Goal: Information Seeking & Learning: Learn about a topic

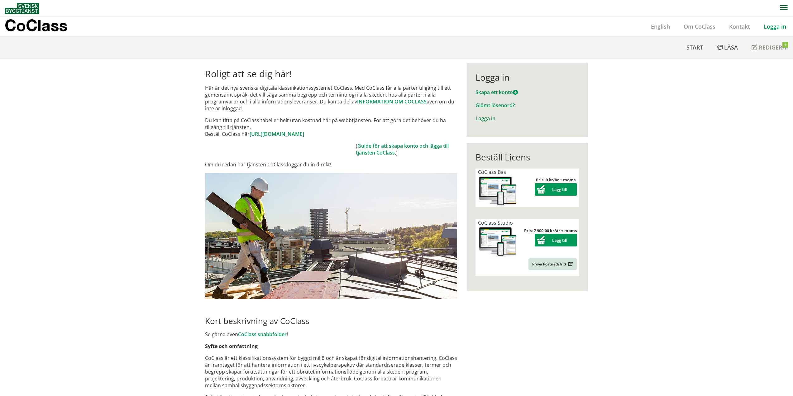
click at [485, 118] on link "Logga in" at bounding box center [486, 118] width 20 height 7
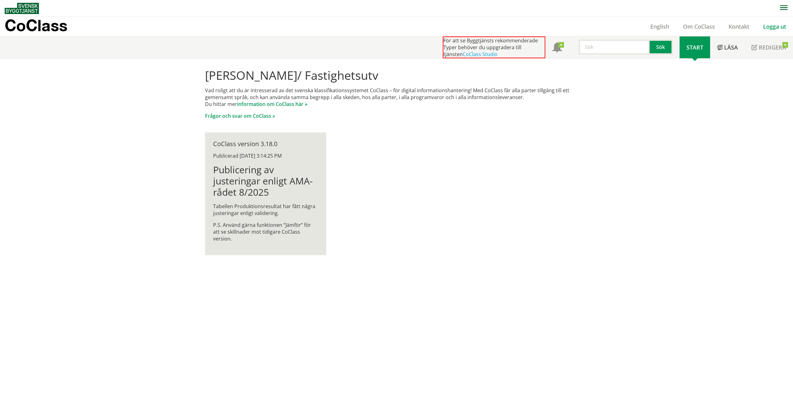
click at [774, 25] on link "Logga ut" at bounding box center [774, 26] width 37 height 7
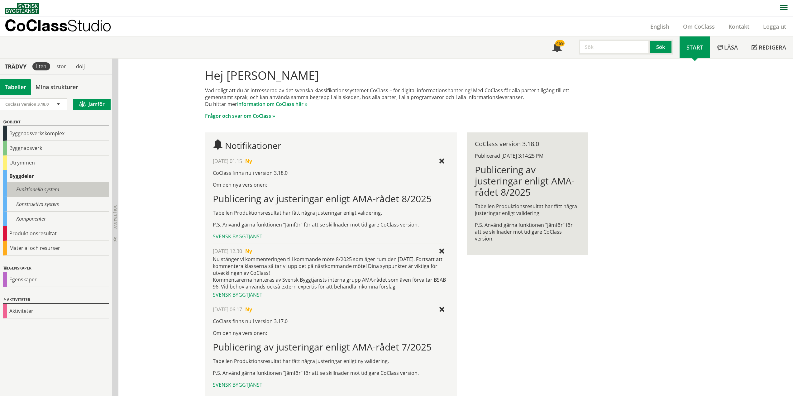
click at [35, 193] on div "Funktionella system" at bounding box center [56, 189] width 106 height 15
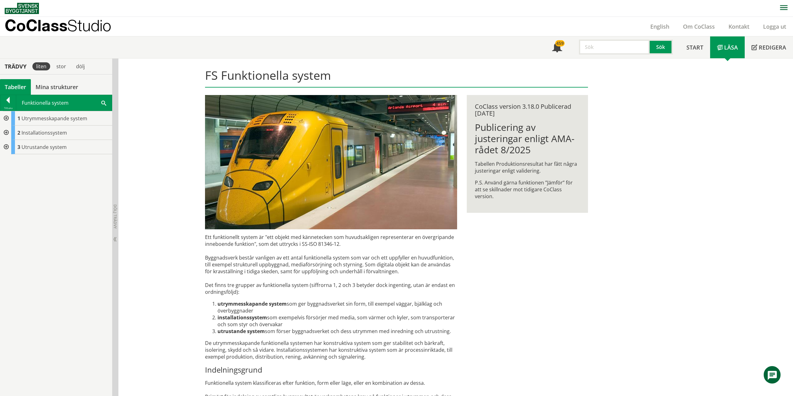
click at [5, 145] on div at bounding box center [5, 147] width 11 height 14
click at [8, 146] on div at bounding box center [5, 147] width 11 height 14
click at [7, 132] on div at bounding box center [5, 133] width 11 height 14
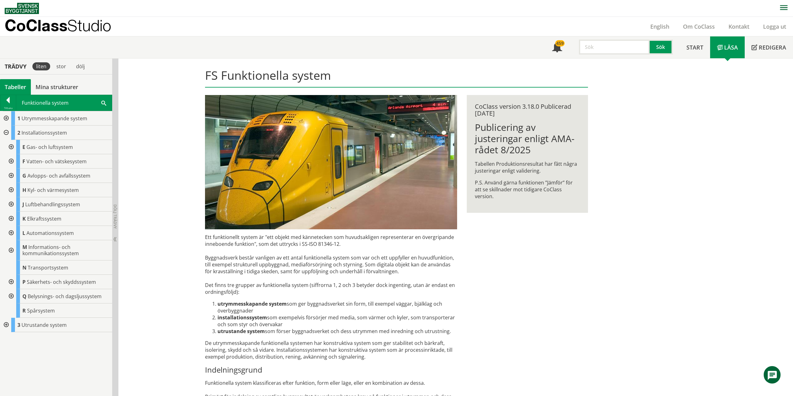
click at [7, 132] on div at bounding box center [5, 133] width 11 height 14
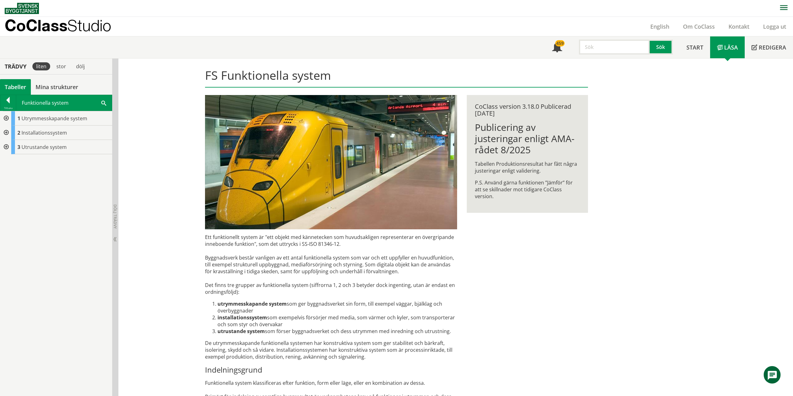
click at [5, 118] on div at bounding box center [5, 118] width 11 height 14
click at [5, 146] on div at bounding box center [5, 147] width 11 height 14
click at [6, 149] on div at bounding box center [5, 147] width 11 height 14
click at [8, 102] on div at bounding box center [8, 101] width 16 height 9
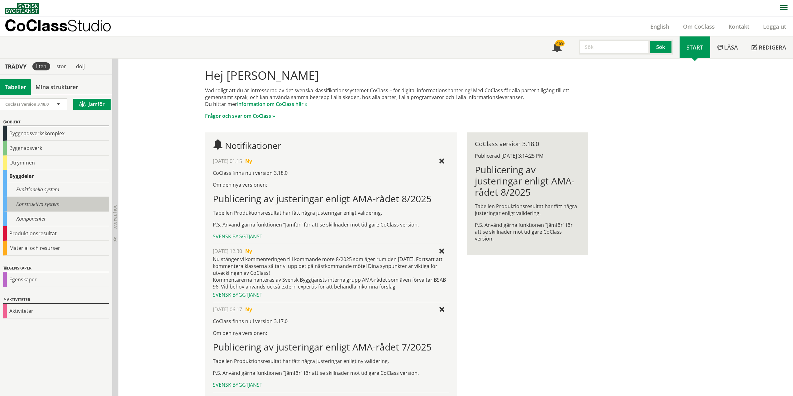
click at [38, 205] on div "Konstruktiva system" at bounding box center [56, 204] width 106 height 15
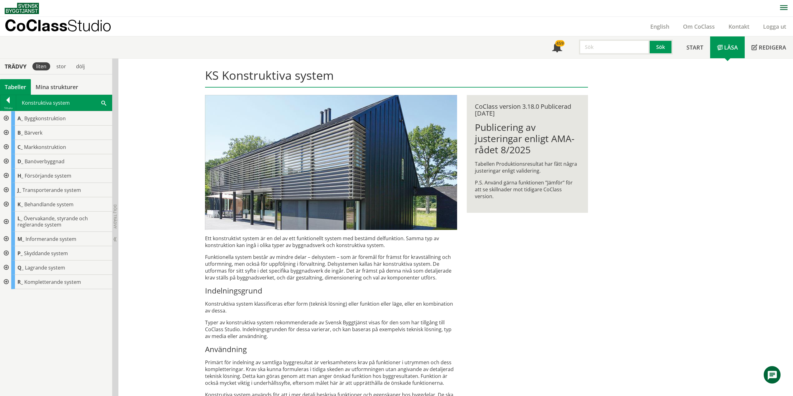
click at [6, 282] on div at bounding box center [5, 282] width 11 height 14
click at [10, 310] on div at bounding box center [10, 311] width 11 height 14
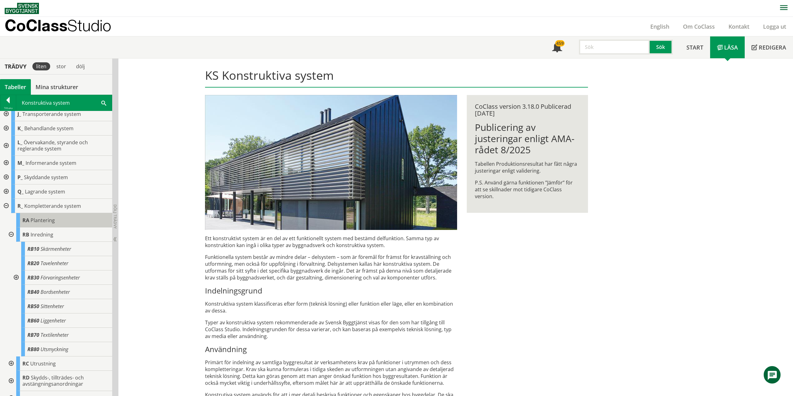
scroll to position [85, 0]
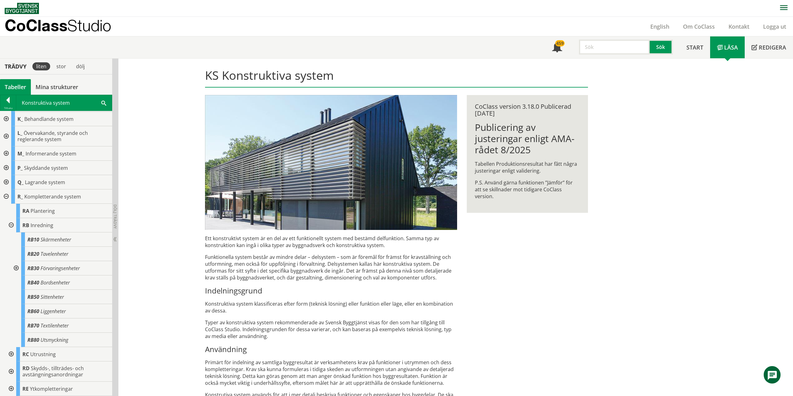
click at [11, 353] on div at bounding box center [10, 354] width 11 height 14
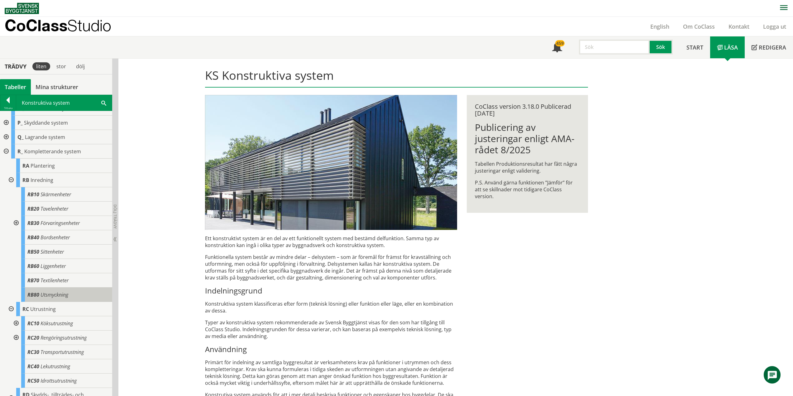
scroll to position [157, 0]
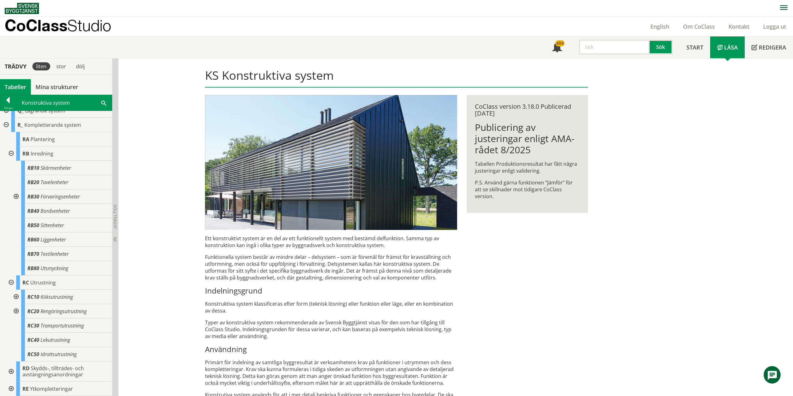
click at [14, 295] on div at bounding box center [15, 297] width 11 height 14
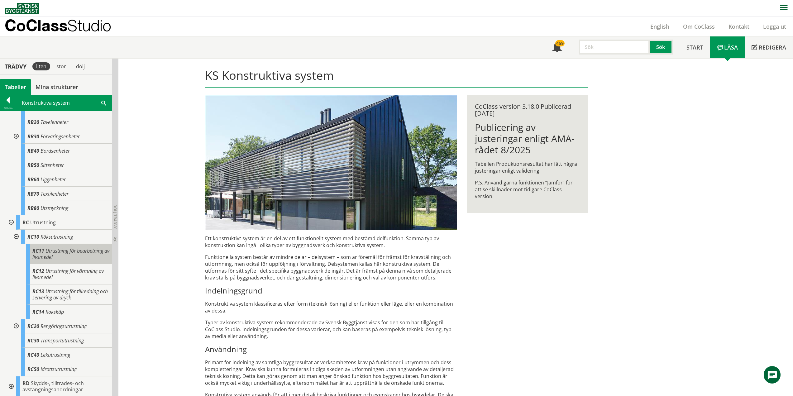
scroll to position [232, 0]
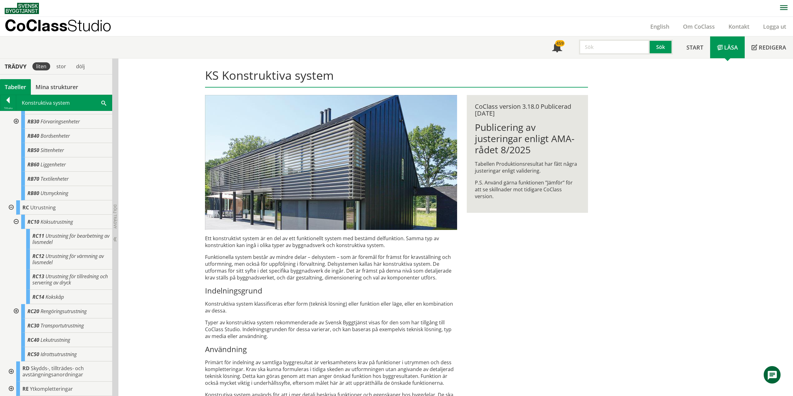
click at [15, 308] on div at bounding box center [15, 311] width 11 height 14
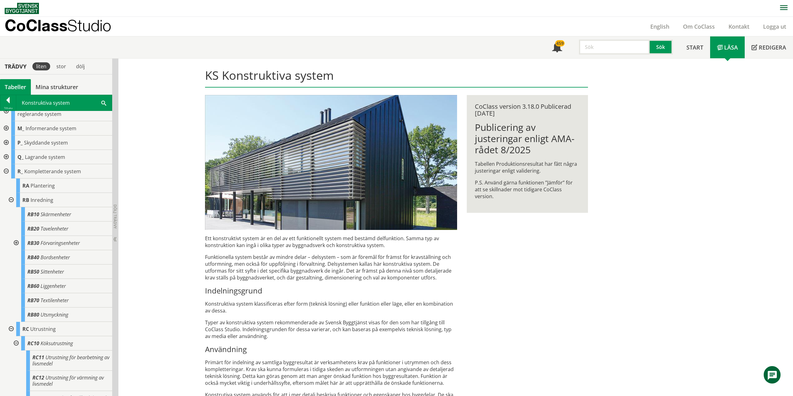
scroll to position [88, 0]
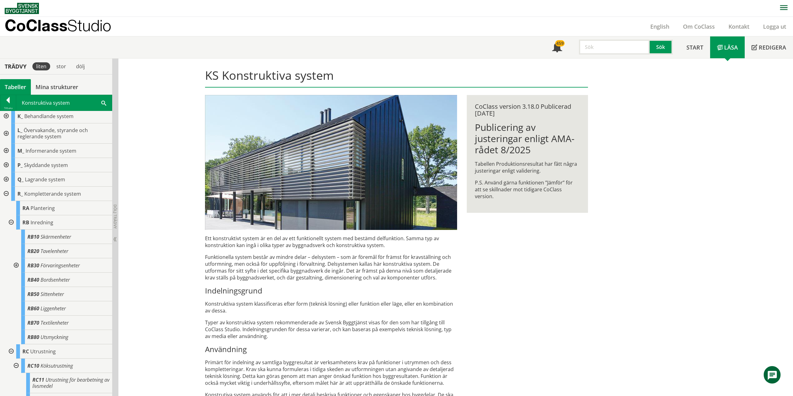
click at [16, 264] on div at bounding box center [15, 265] width 11 height 14
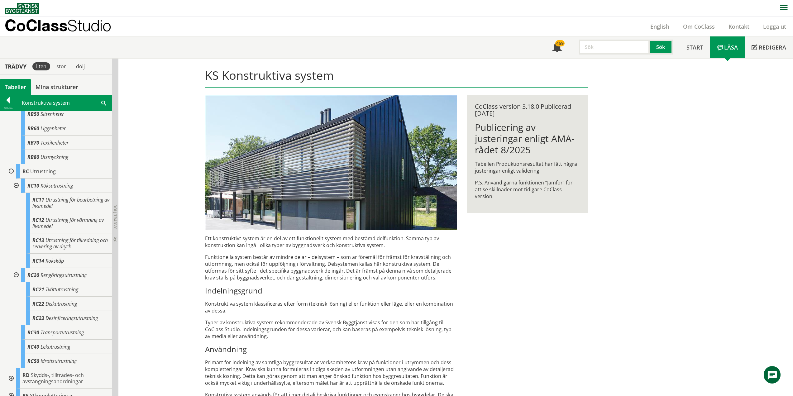
scroll to position [344, 0]
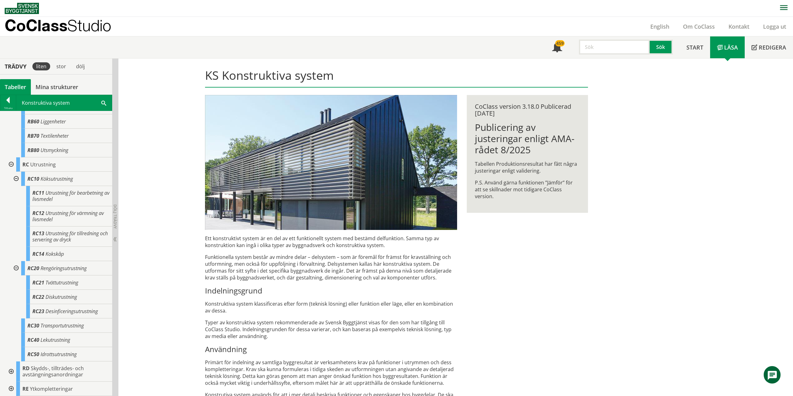
click at [12, 388] on div at bounding box center [10, 389] width 11 height 14
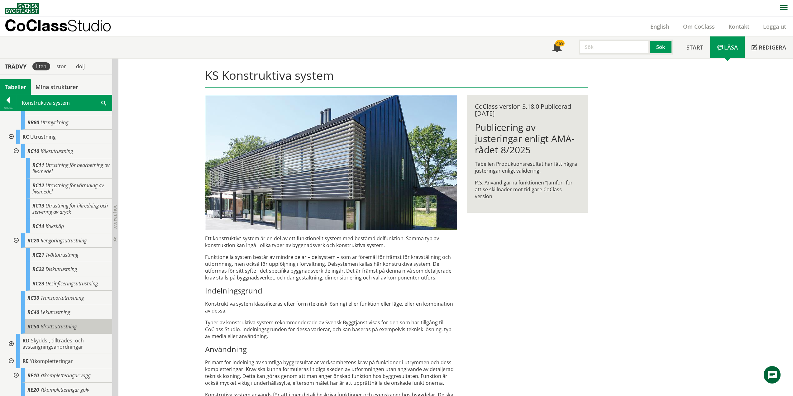
scroll to position [387, 0]
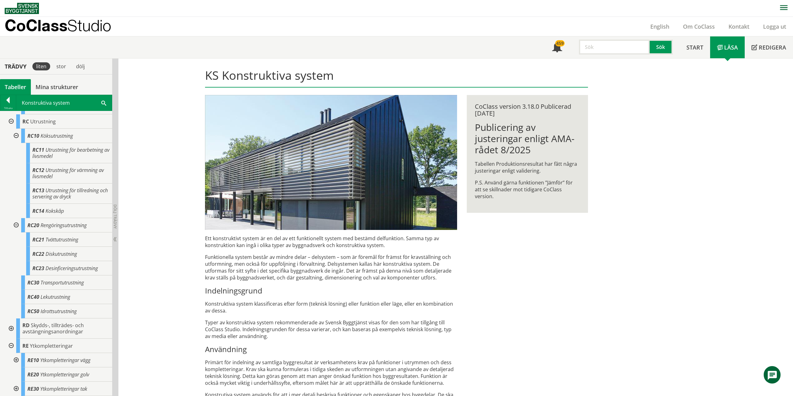
click at [12, 343] on div at bounding box center [10, 346] width 11 height 14
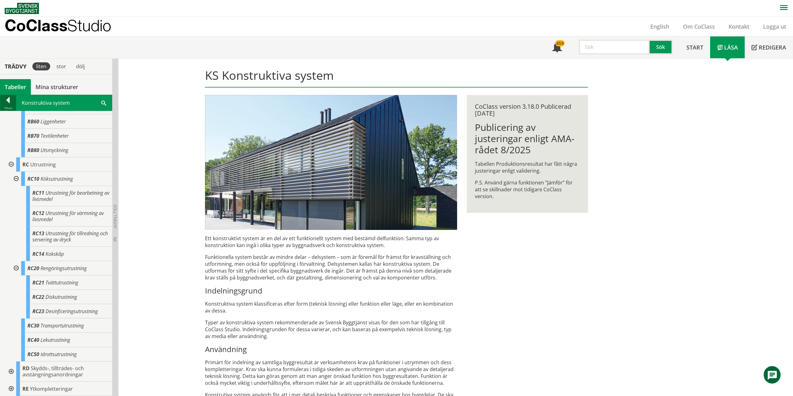
click at [9, 104] on div at bounding box center [8, 101] width 16 height 9
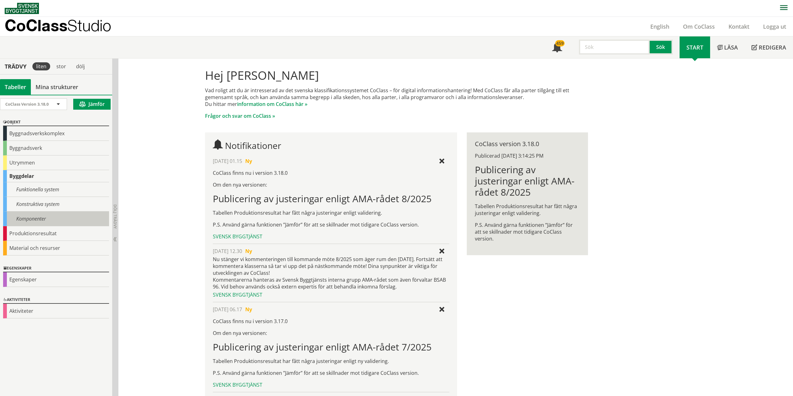
click at [31, 223] on div "Komponenter" at bounding box center [56, 219] width 106 height 15
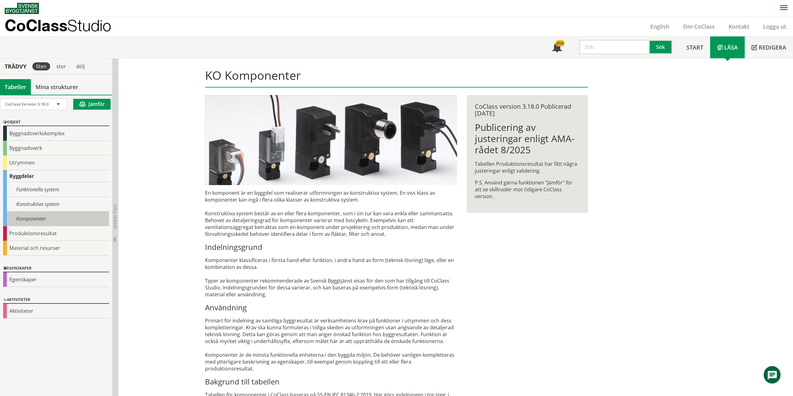
click at [24, 219] on div "Komponenter" at bounding box center [56, 219] width 106 height 15
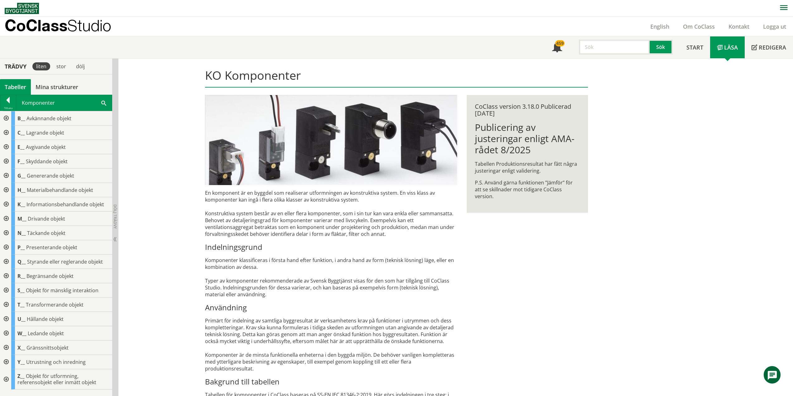
click at [5, 248] on div at bounding box center [5, 247] width 11 height 14
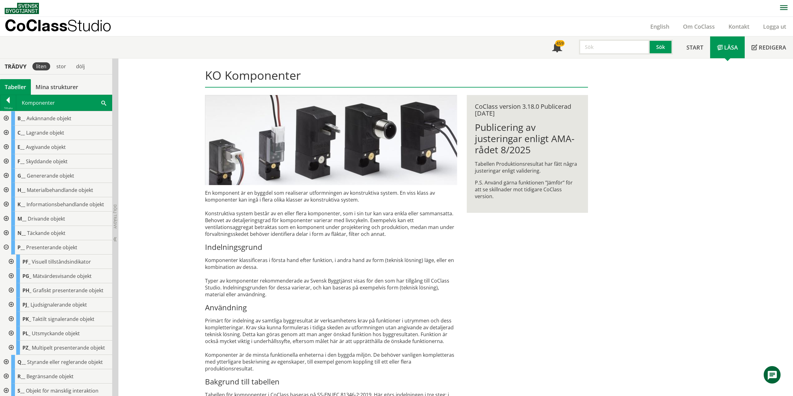
click at [10, 333] on div at bounding box center [10, 333] width 11 height 14
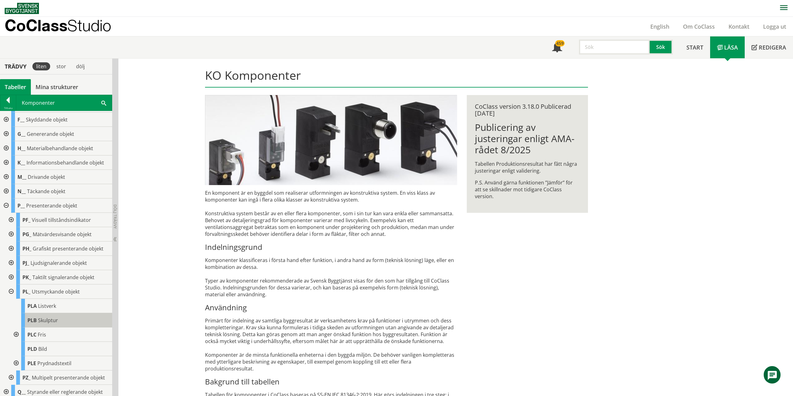
scroll to position [62, 0]
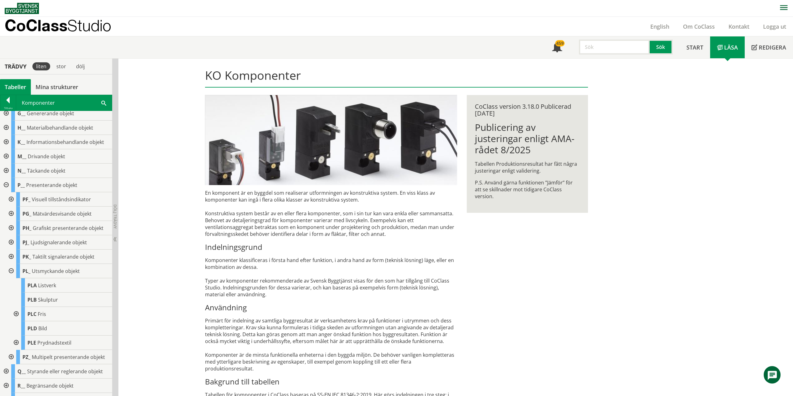
click at [11, 271] on div at bounding box center [10, 271] width 11 height 14
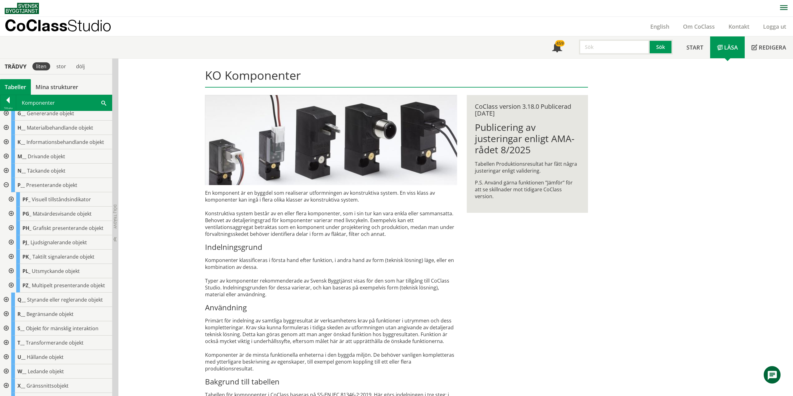
click at [7, 329] on div at bounding box center [5, 328] width 11 height 14
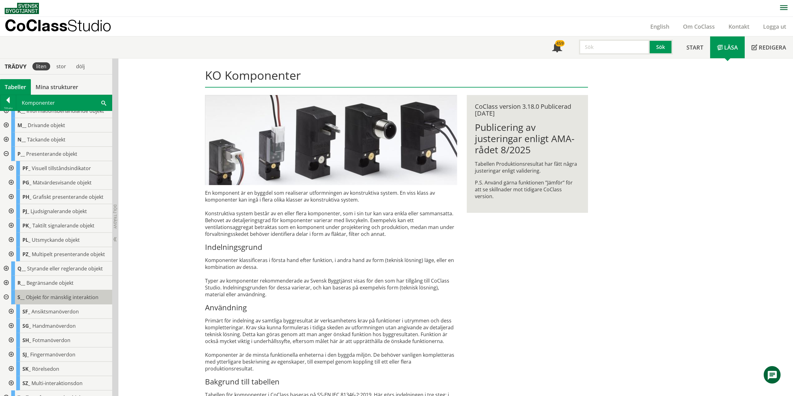
scroll to position [156, 0]
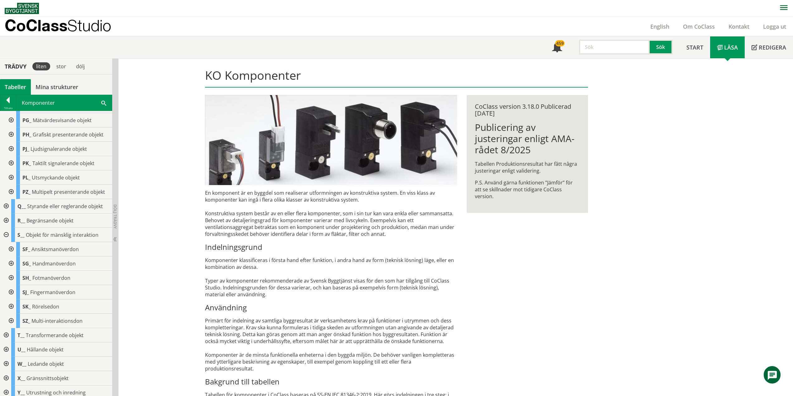
click at [6, 234] on div at bounding box center [5, 235] width 11 height 14
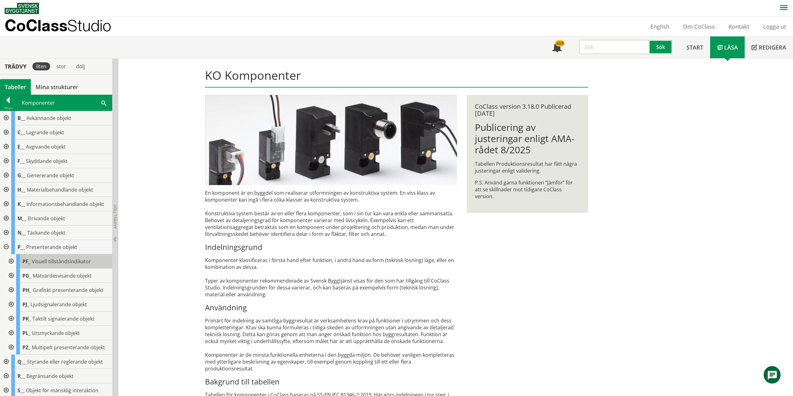
scroll to position [0, 0]
click at [6, 132] on div at bounding box center [5, 133] width 11 height 14
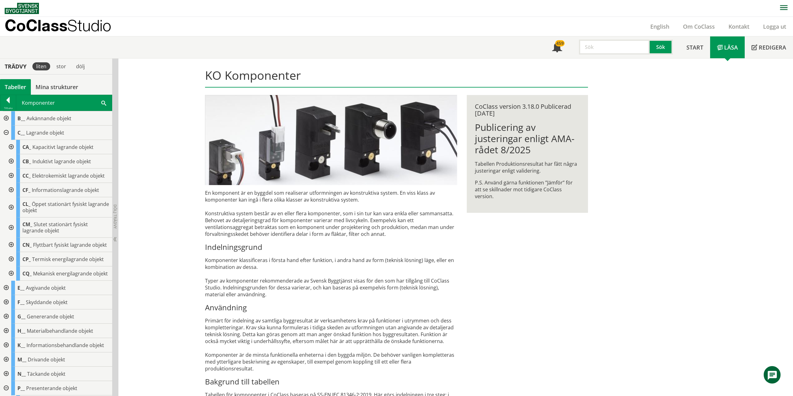
click at [11, 208] on div at bounding box center [10, 207] width 11 height 20
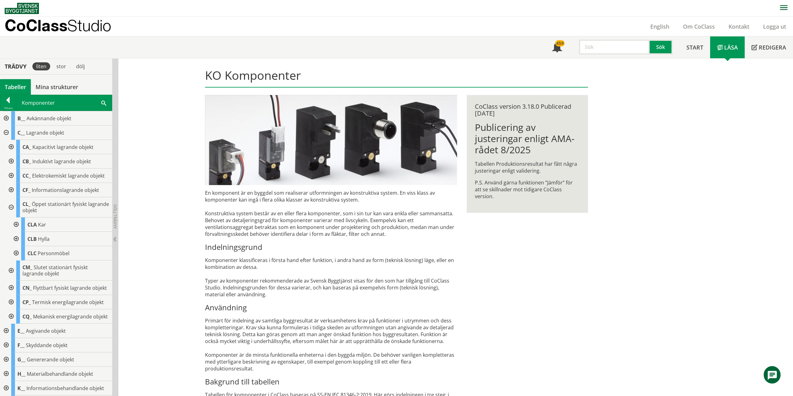
click at [11, 160] on div at bounding box center [10, 161] width 11 height 14
click at [10, 161] on div at bounding box center [10, 161] width 11 height 14
click at [16, 236] on div at bounding box center [15, 239] width 11 height 14
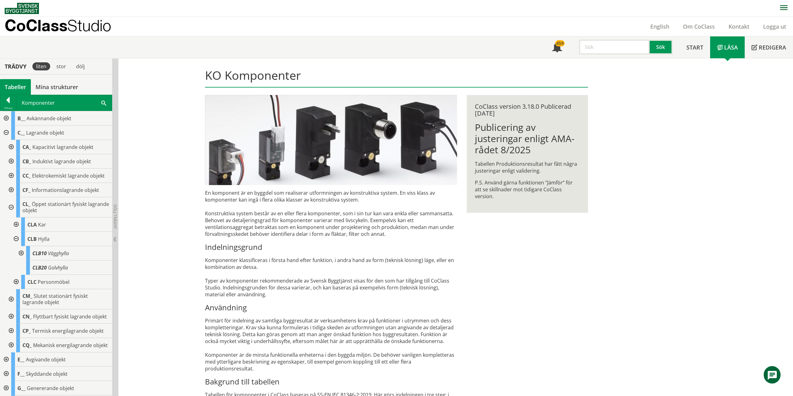
click at [21, 253] on div at bounding box center [20, 253] width 11 height 14
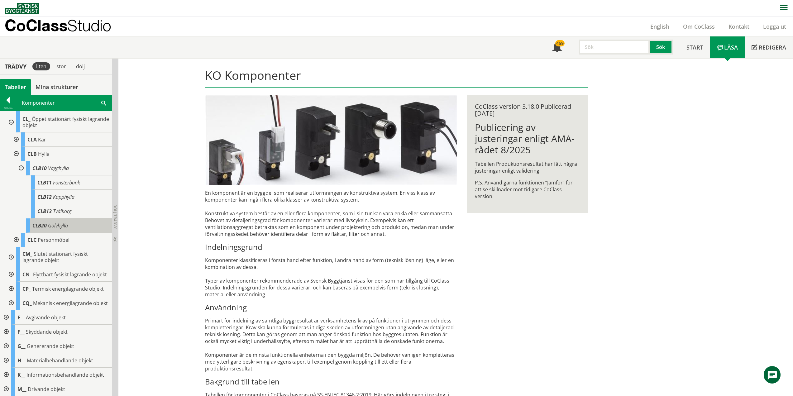
scroll to position [94, 0]
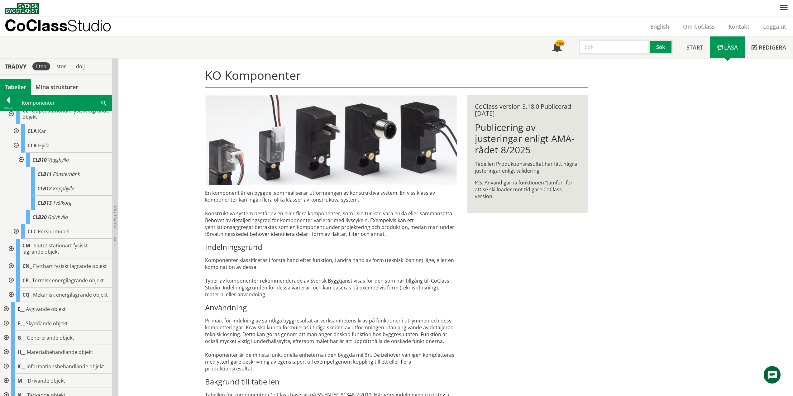
click at [17, 231] on div at bounding box center [15, 231] width 11 height 14
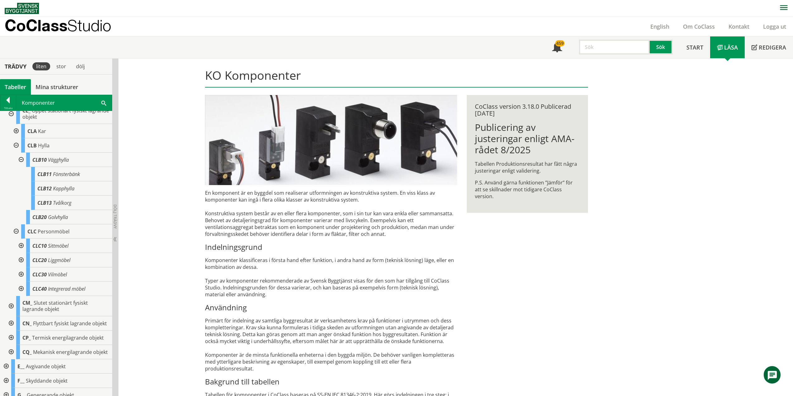
click at [21, 246] on div at bounding box center [20, 246] width 11 height 14
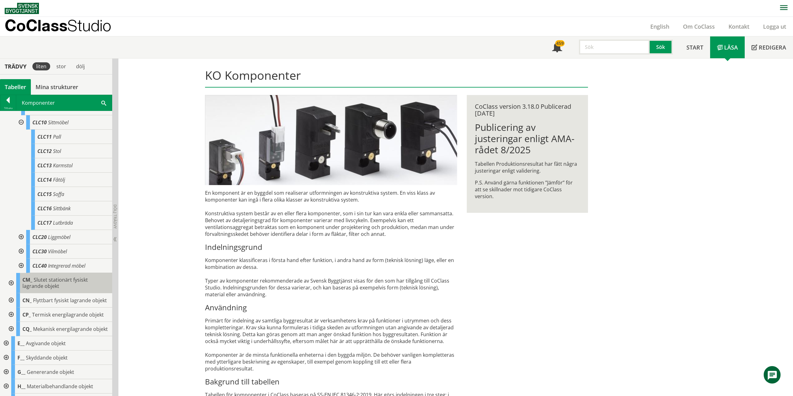
scroll to position [218, 0]
click at [22, 236] on div at bounding box center [20, 236] width 11 height 14
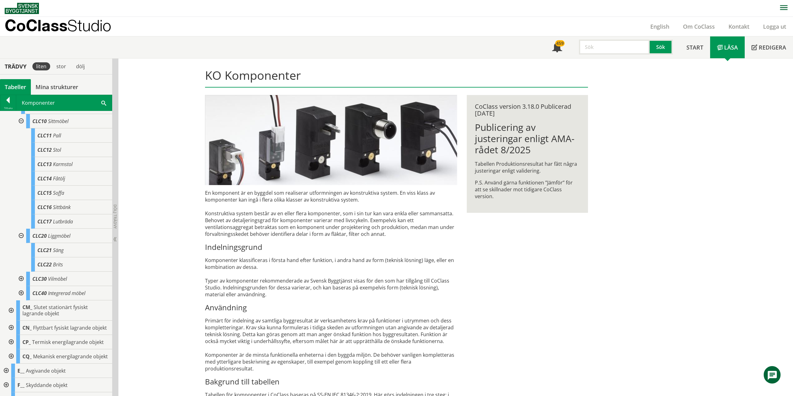
click at [21, 279] on div at bounding box center [20, 279] width 11 height 14
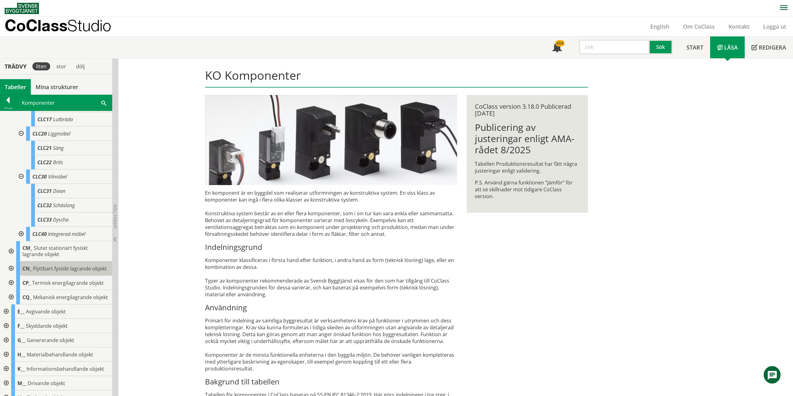
scroll to position [312, 0]
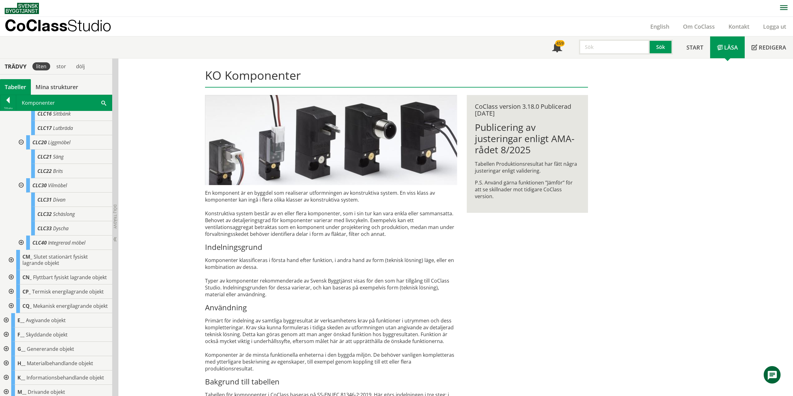
click at [21, 241] on div at bounding box center [20, 243] width 11 height 14
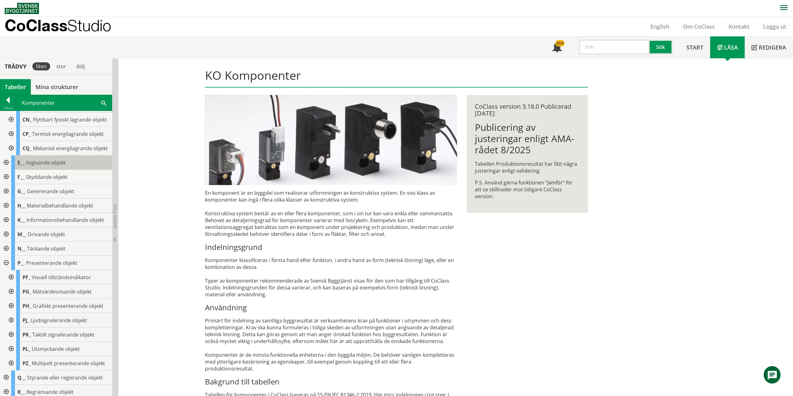
scroll to position [499, 0]
click at [7, 270] on div at bounding box center [5, 262] width 11 height 14
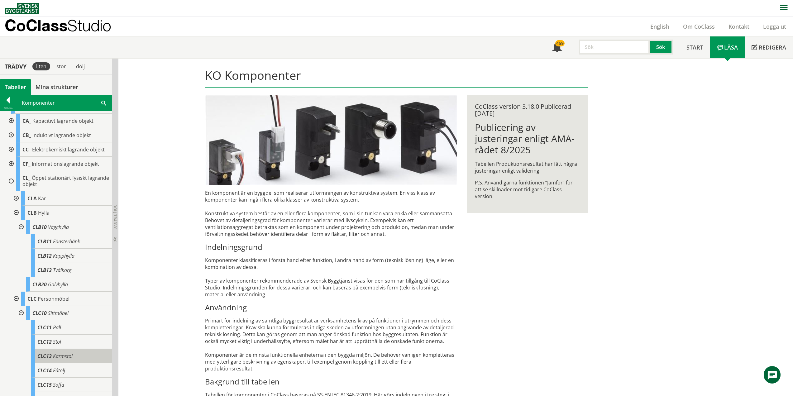
scroll to position [0, 0]
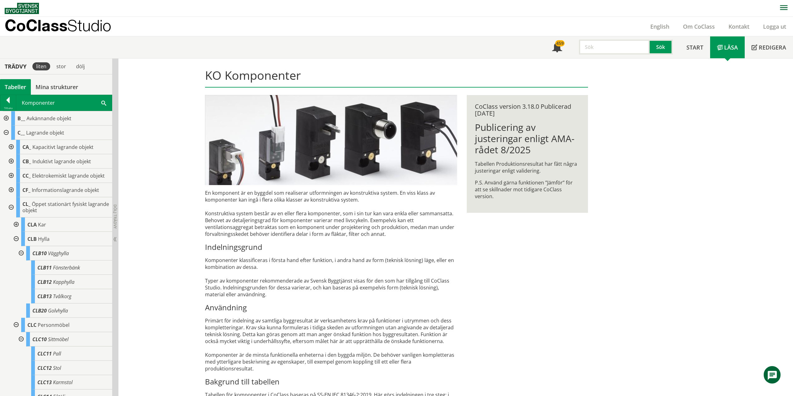
click at [16, 223] on div at bounding box center [15, 225] width 11 height 14
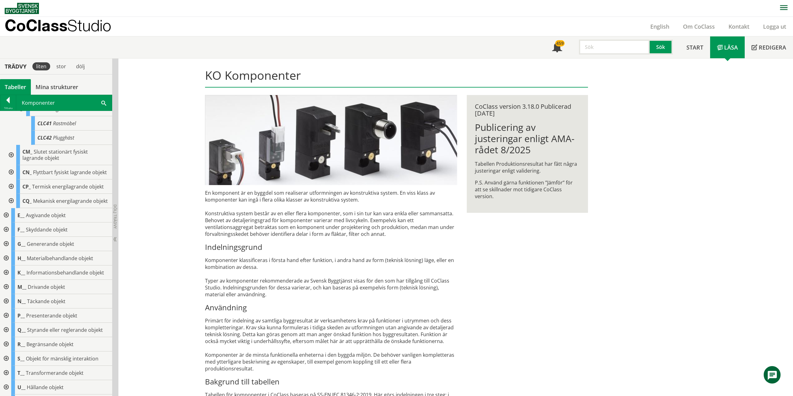
scroll to position [468, 0]
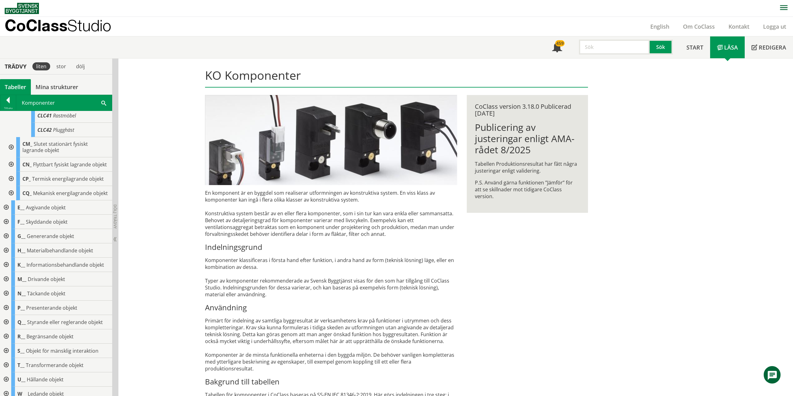
click at [6, 215] on div at bounding box center [5, 207] width 11 height 14
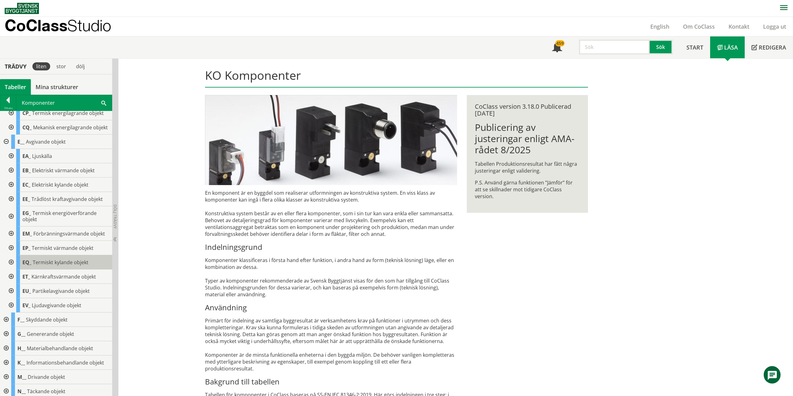
scroll to position [561, 0]
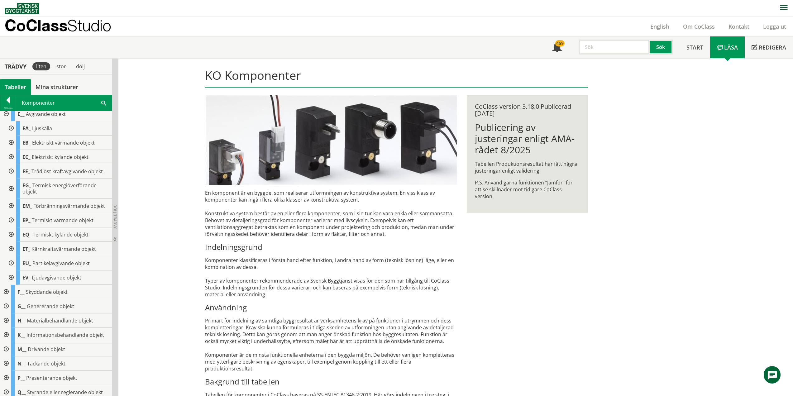
click at [7, 121] on div at bounding box center [5, 114] width 11 height 14
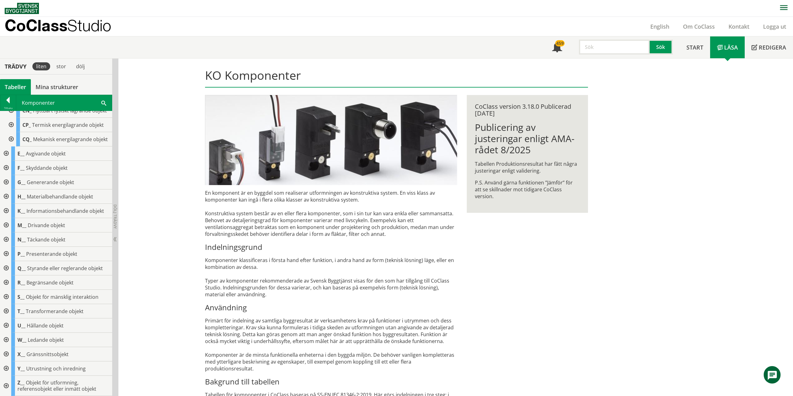
scroll to position [533, 0]
click at [11, 137] on div at bounding box center [10, 139] width 11 height 14
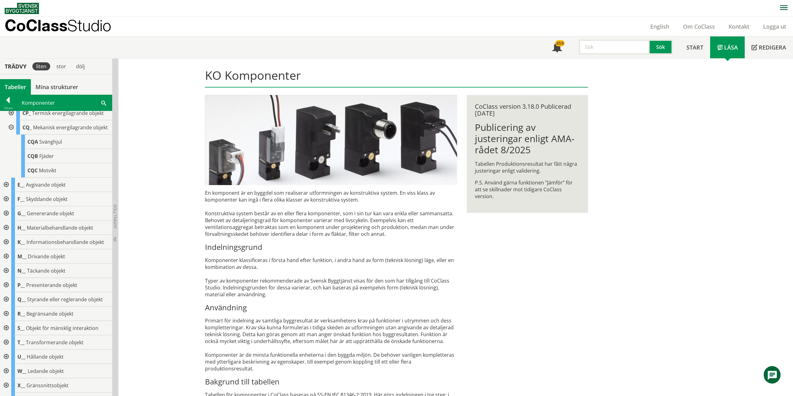
click at [11, 135] on div at bounding box center [10, 127] width 11 height 14
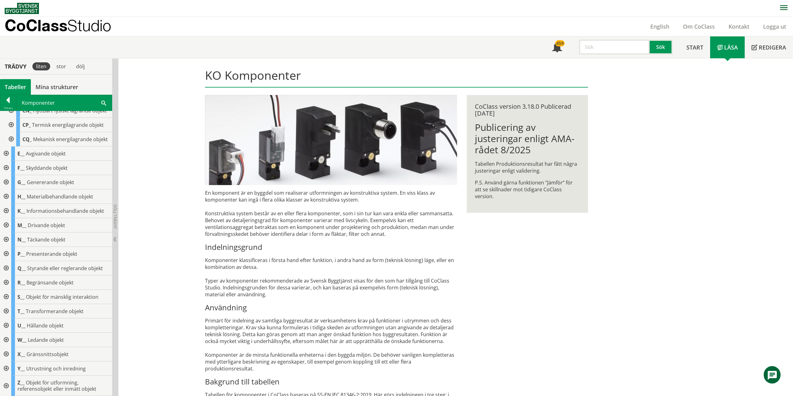
click at [5, 168] on div at bounding box center [5, 168] width 11 height 14
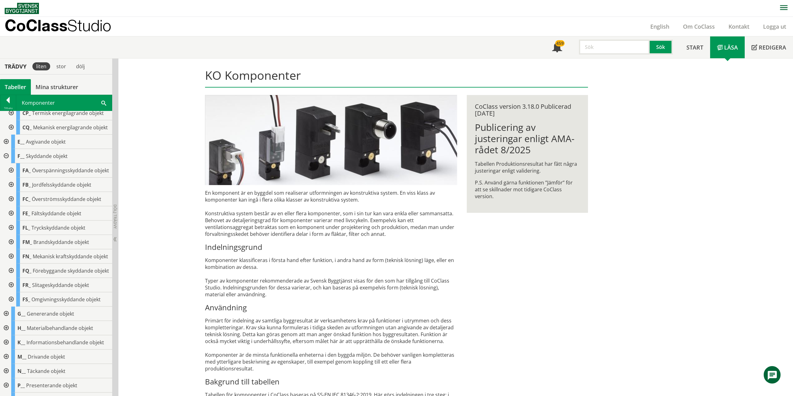
click at [103, 103] on span at bounding box center [103, 102] width 5 height 7
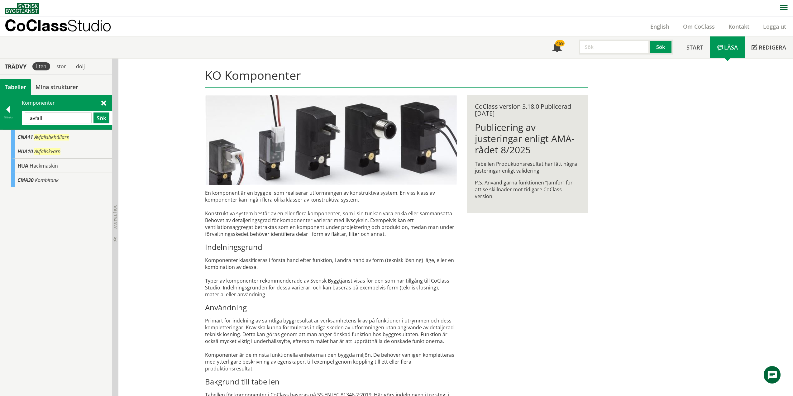
scroll to position [0, 0]
click at [106, 102] on span at bounding box center [103, 102] width 5 height 7
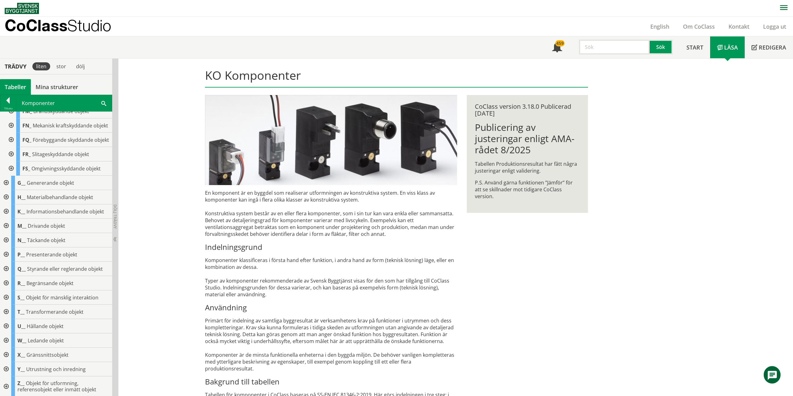
scroll to position [694, 0]
click at [7, 325] on div at bounding box center [5, 326] width 11 height 14
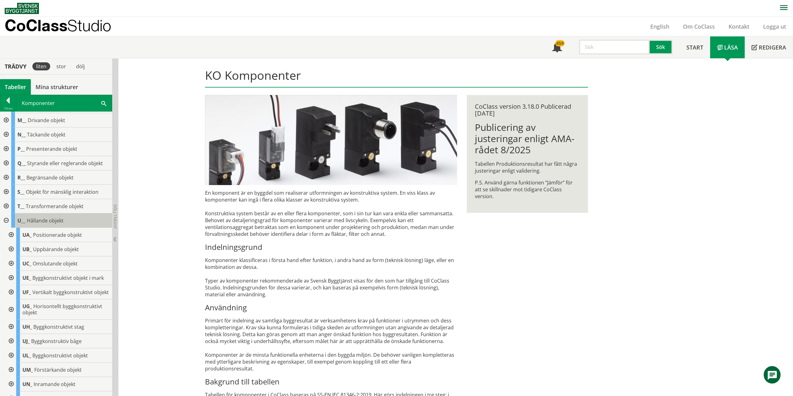
scroll to position [788, 0]
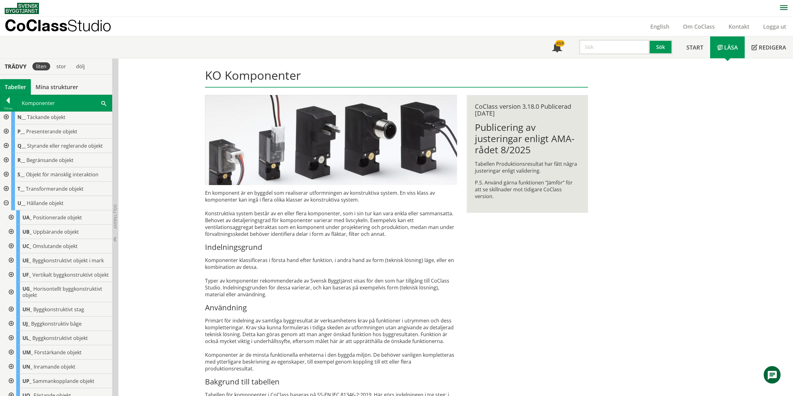
click at [10, 225] on div at bounding box center [10, 217] width 11 height 14
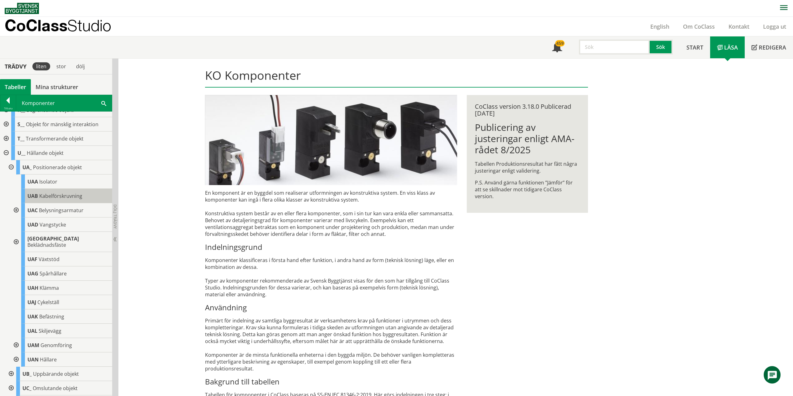
scroll to position [850, 0]
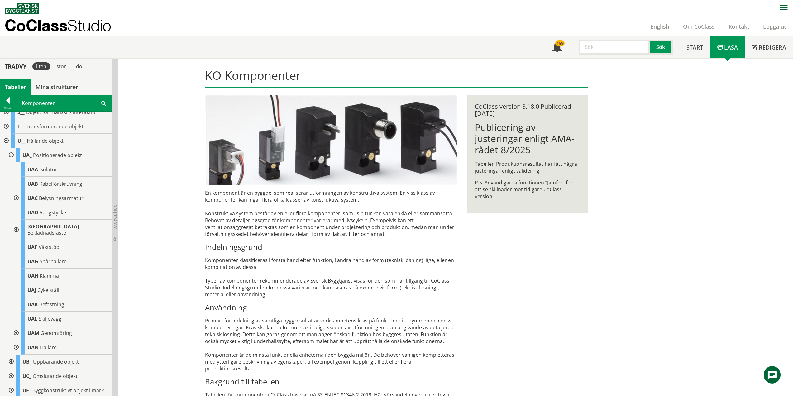
click at [16, 240] on div at bounding box center [15, 230] width 11 height 20
click at [50, 103] on div "Komponenter avfall Sök" at bounding box center [64, 103] width 96 height 16
click at [40, 104] on div "Komponenter avfall Sök" at bounding box center [64, 103] width 96 height 16
click at [102, 103] on span at bounding box center [103, 103] width 5 height 7
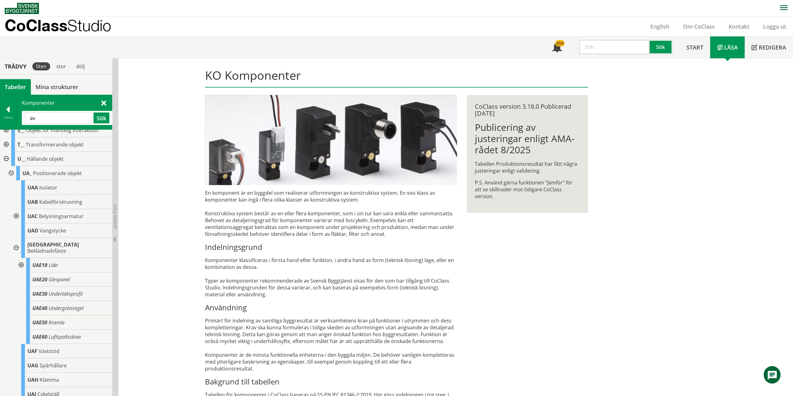
type input "a"
type input "kyl"
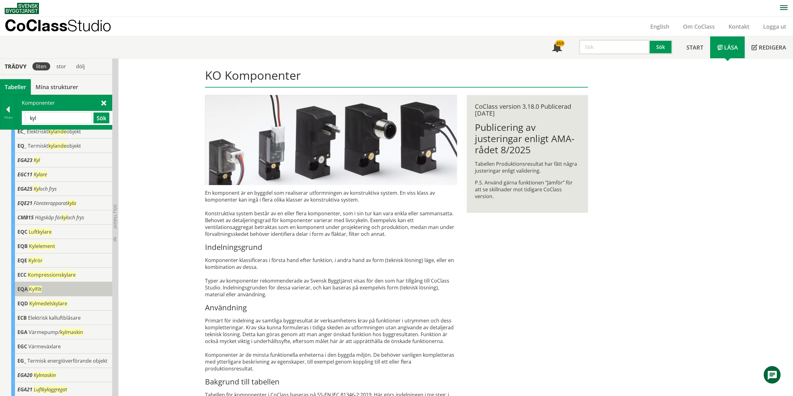
scroll to position [0, 0]
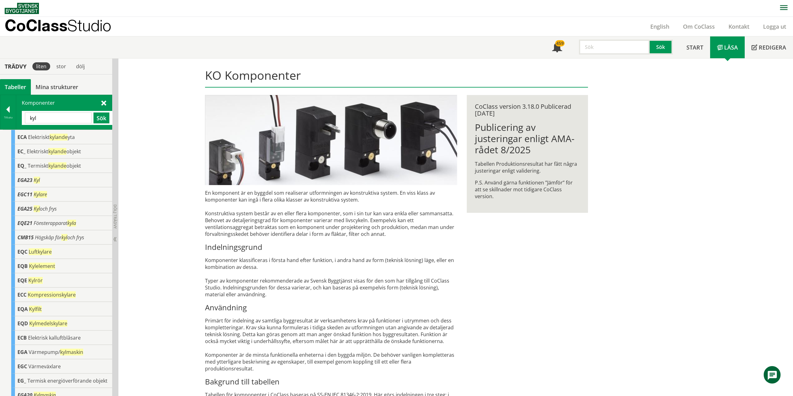
click at [104, 104] on span at bounding box center [103, 102] width 5 height 7
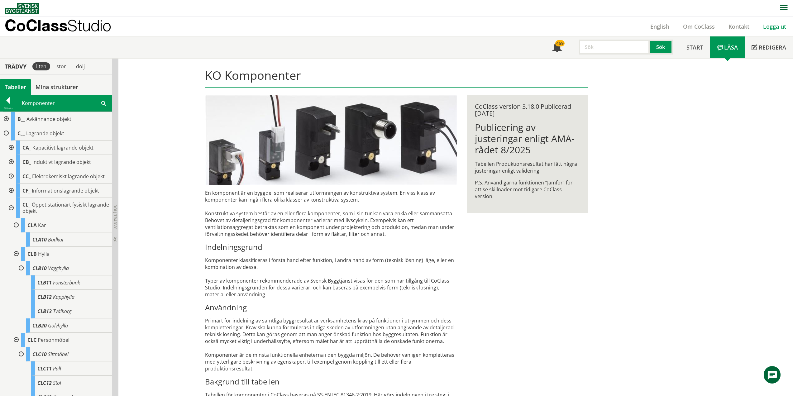
click at [770, 28] on link "Logga ut" at bounding box center [774, 26] width 37 height 7
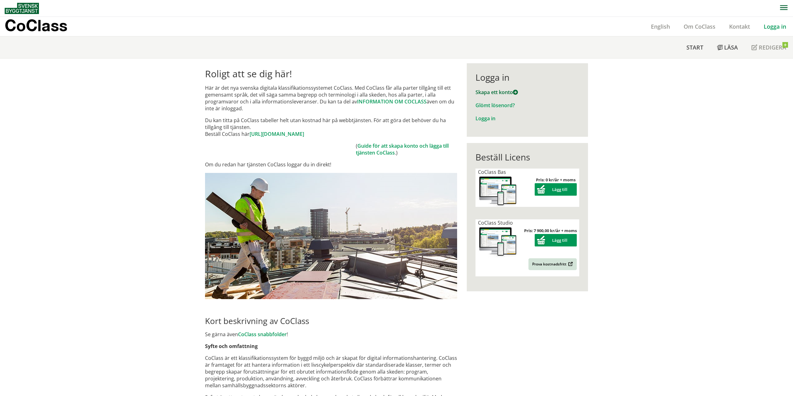
click at [492, 93] on link "Skapa ett konto" at bounding box center [497, 92] width 42 height 7
click at [776, 26] on link "Logga in" at bounding box center [775, 26] width 36 height 7
